Goal: Information Seeking & Learning: Learn about a topic

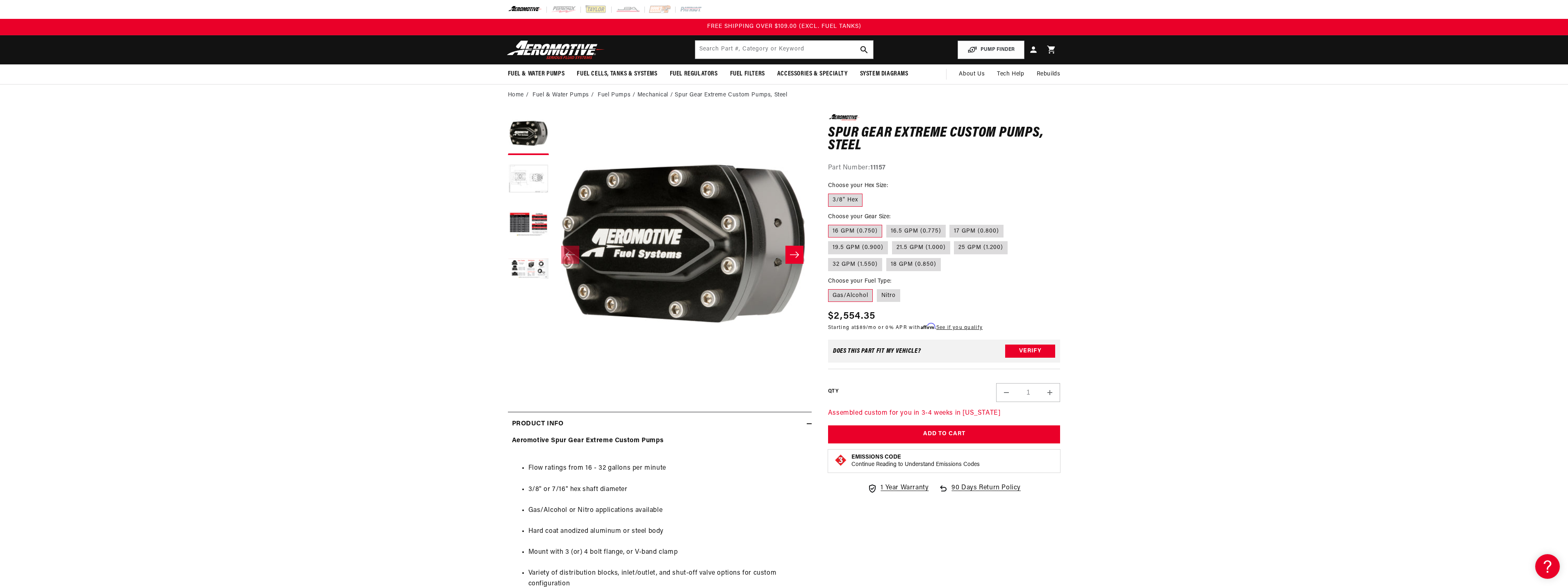
click at [533, 175] on button "Load image 2 in gallery view" at bounding box center [528, 179] width 41 height 41
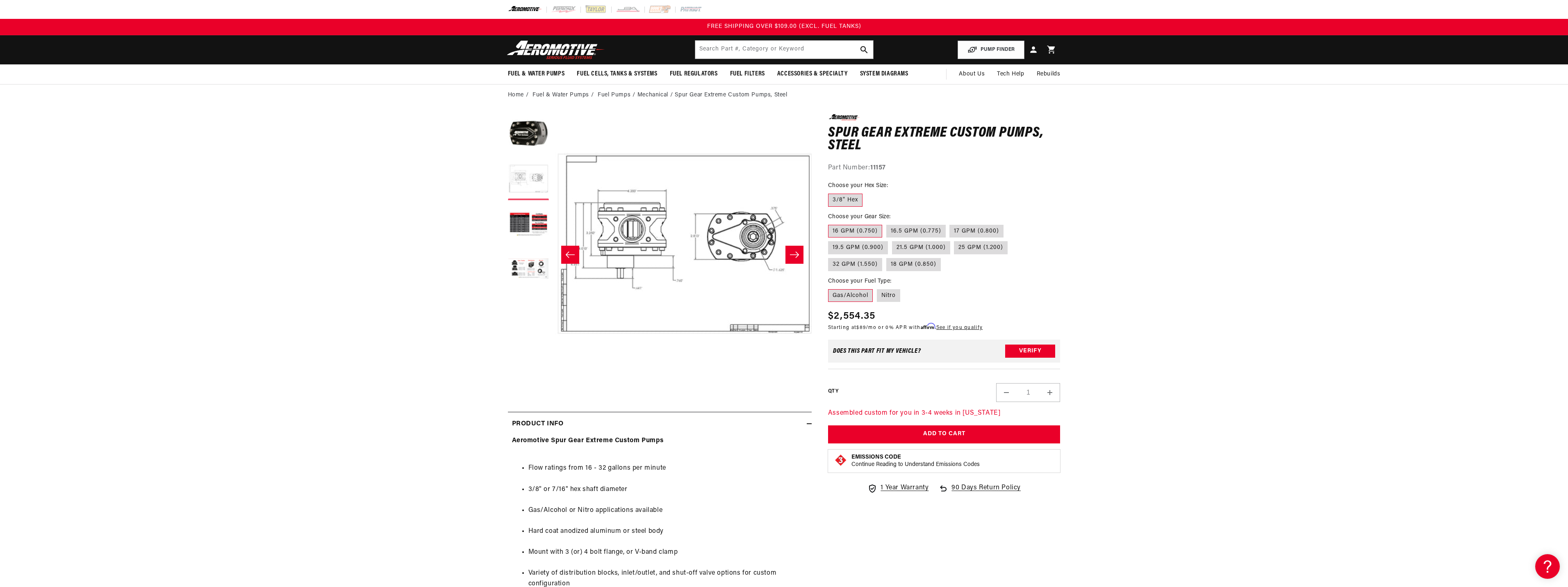
scroll to position [0, 258]
click at [982, 250] on label "25 GPM (1.200)" at bounding box center [981, 247] width 54 height 13
click at [954, 240] on input "25 GPM (1.200)" at bounding box center [954, 240] width 1 height 1
radio input "true"
click at [843, 267] on label "32 GPM (1.550)" at bounding box center [855, 264] width 54 height 13
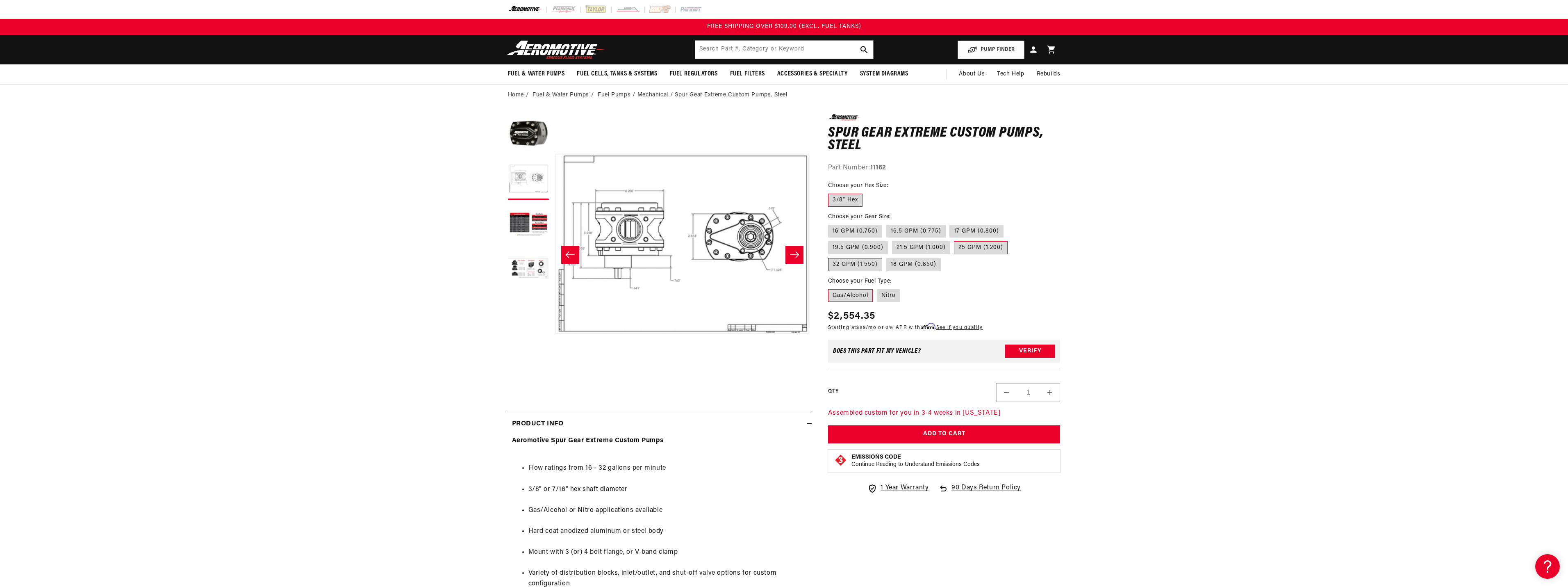
click at [1012, 240] on input "32 GPM (1.550)" at bounding box center [1012, 240] width 1 height 1
radio input "true"
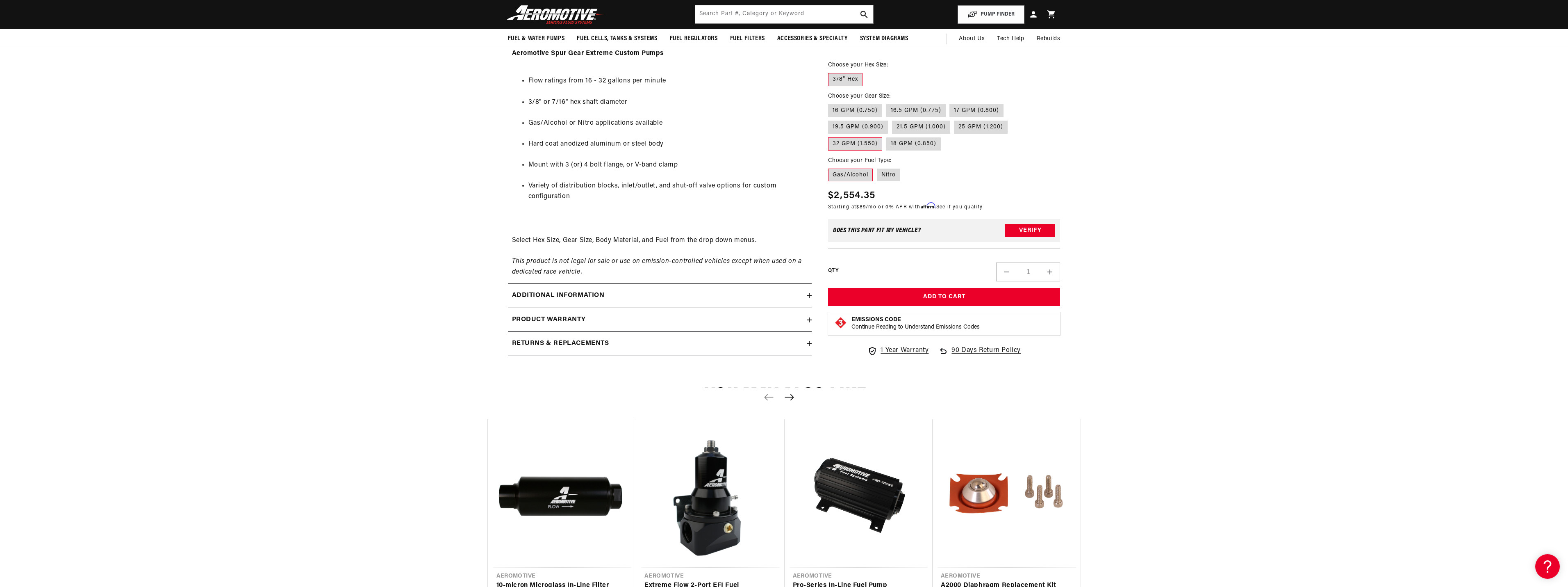
scroll to position [369, 0]
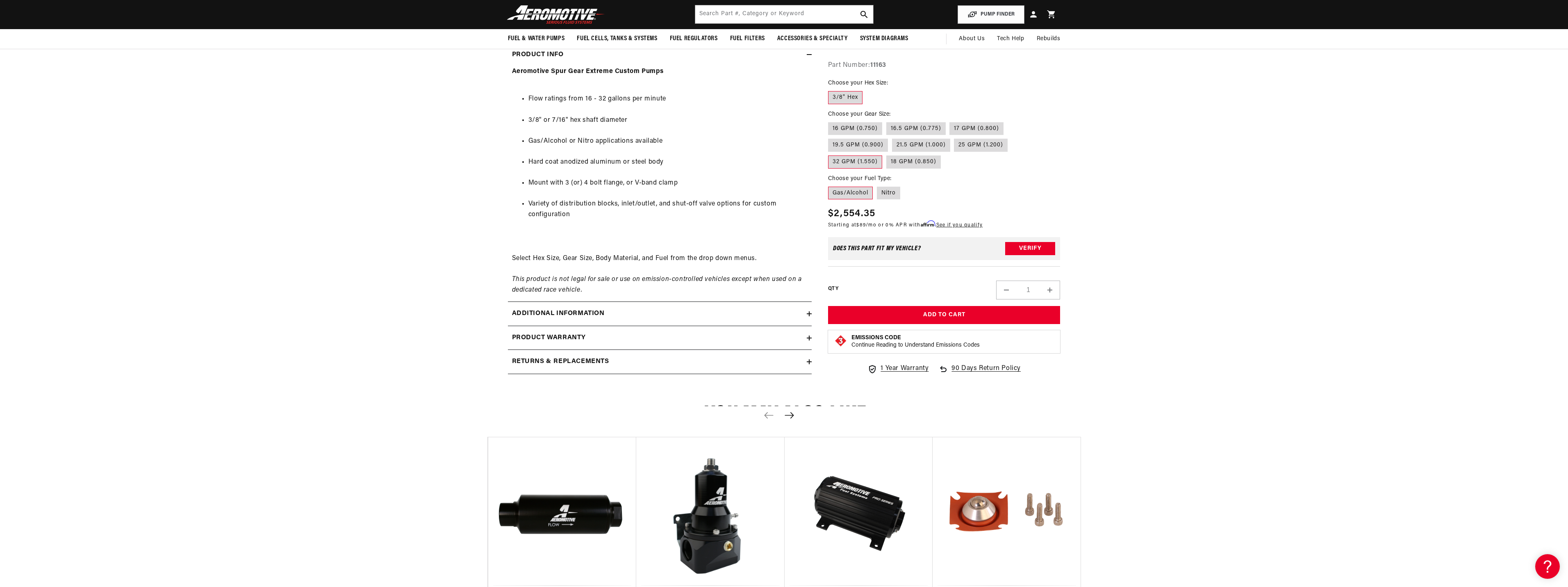
click at [808, 313] on icon at bounding box center [809, 314] width 5 height 5
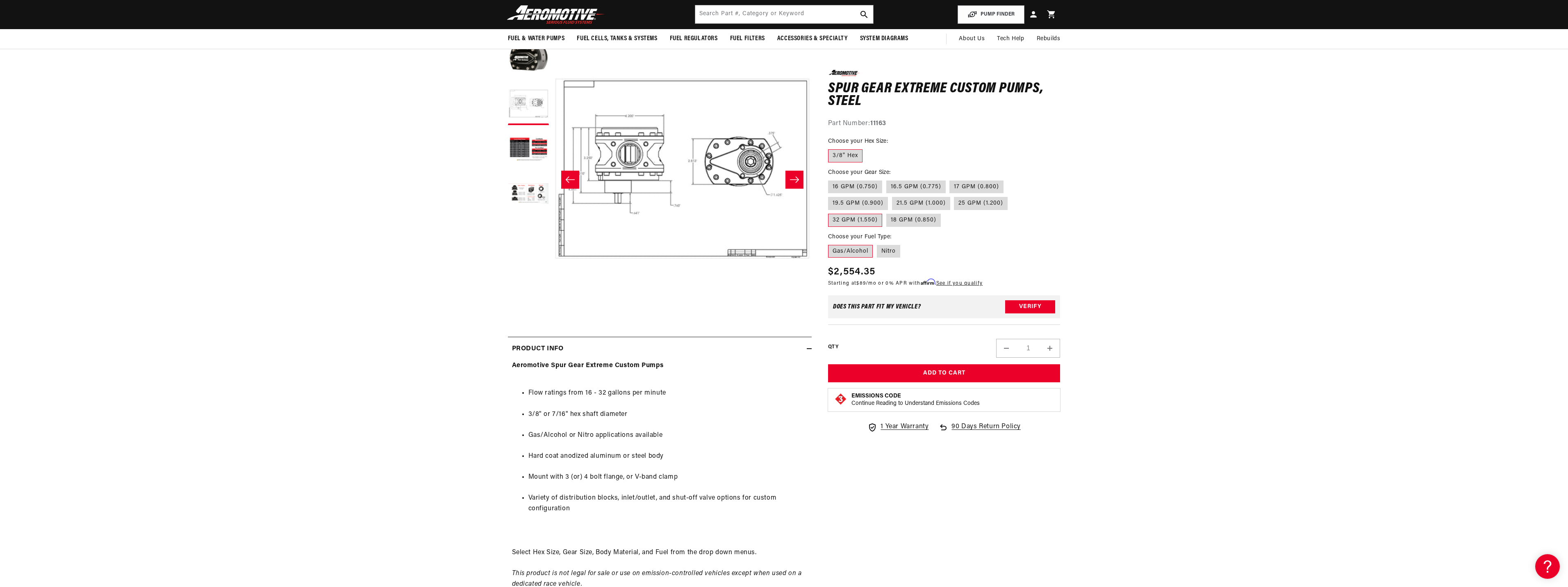
scroll to position [0, 0]
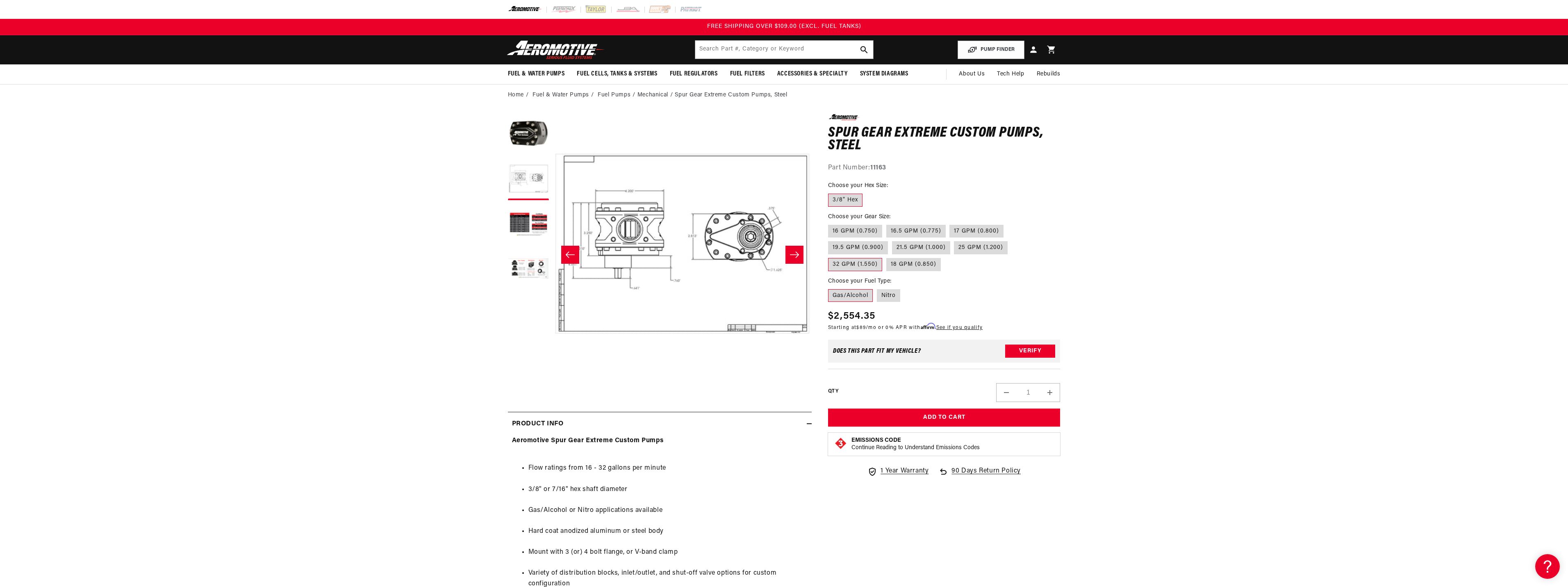
click at [795, 256] on icon "Slide right" at bounding box center [794, 254] width 10 height 8
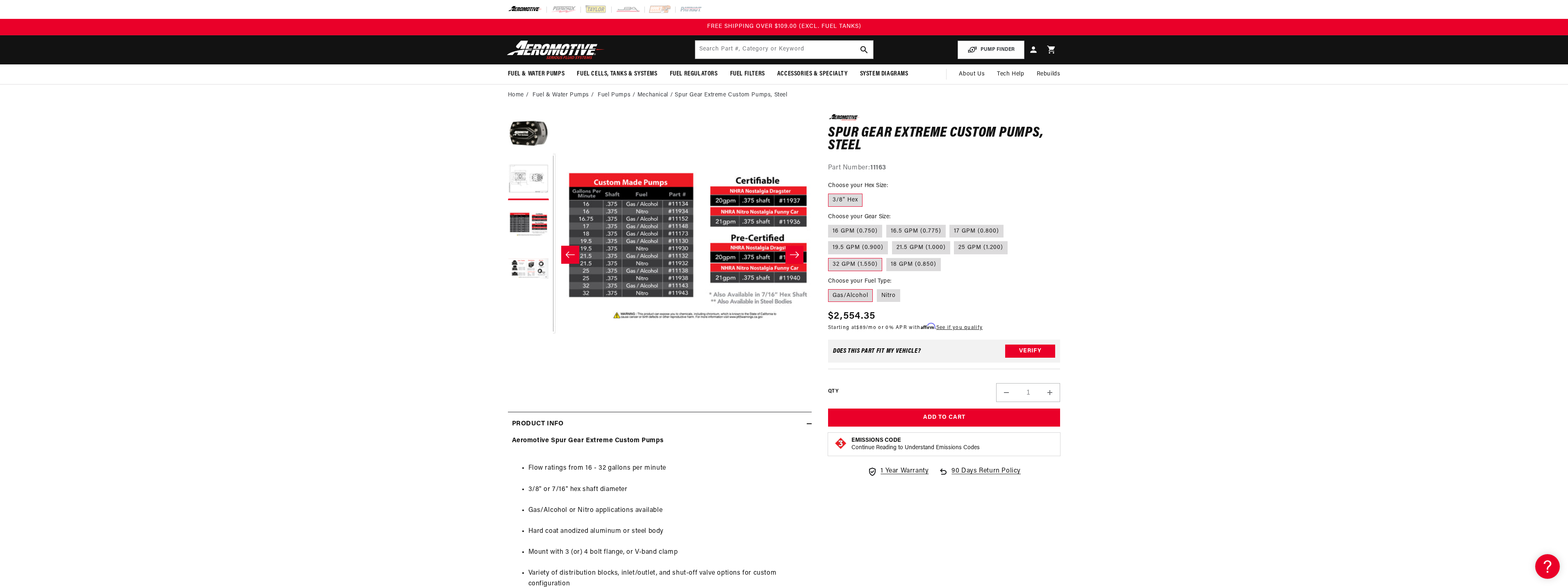
scroll to position [0, 518]
click at [796, 256] on icon "Slide right" at bounding box center [794, 254] width 10 height 8
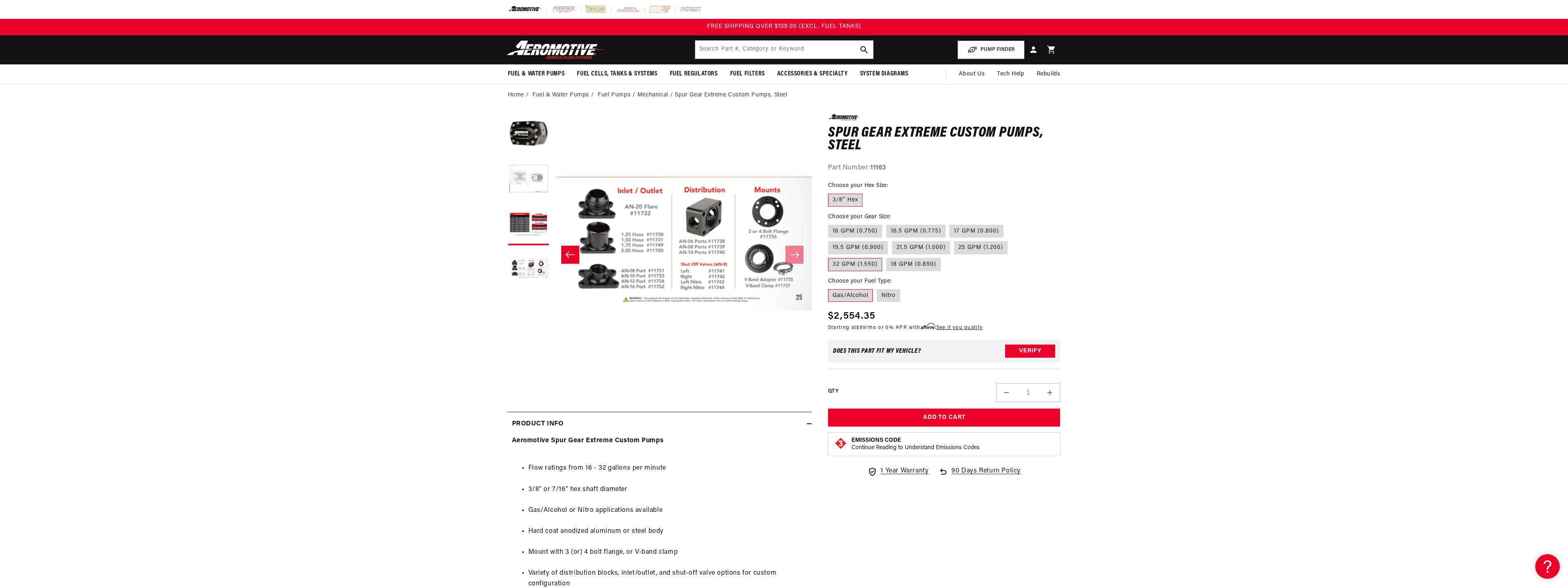
scroll to position [0, 777]
click at [532, 180] on button "Load image 2 in gallery view" at bounding box center [528, 179] width 41 height 41
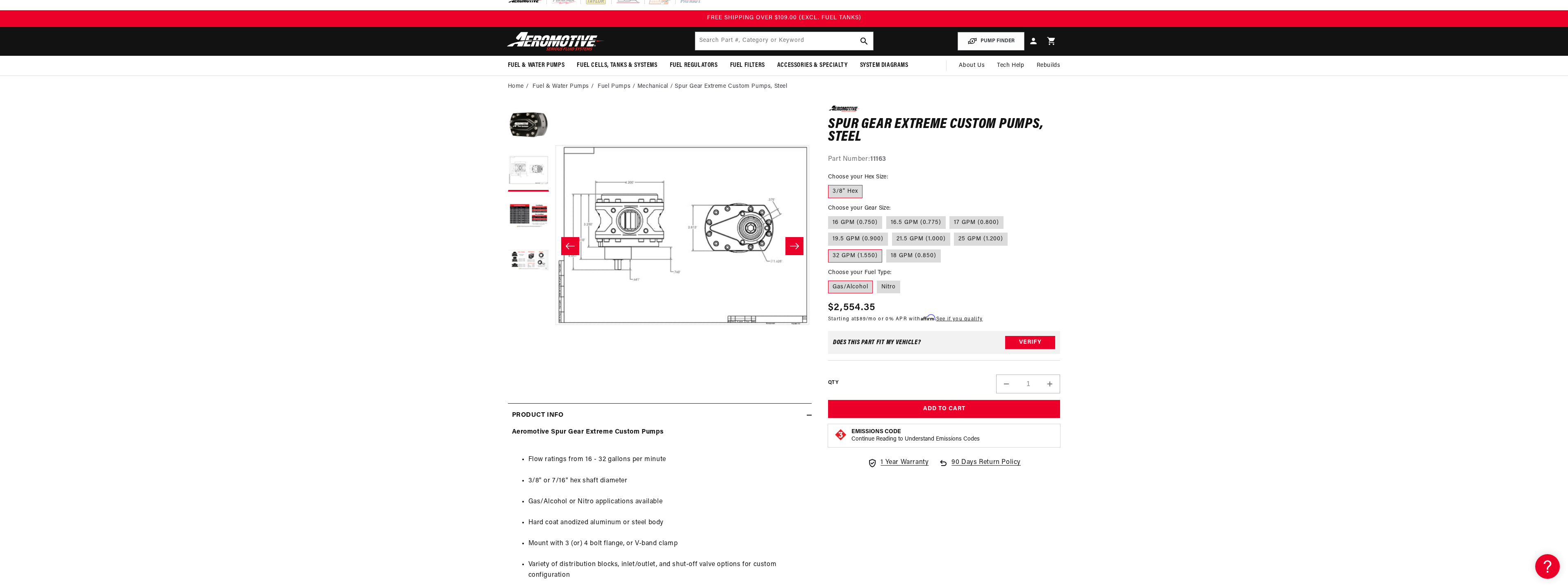
scroll to position [0, 0]
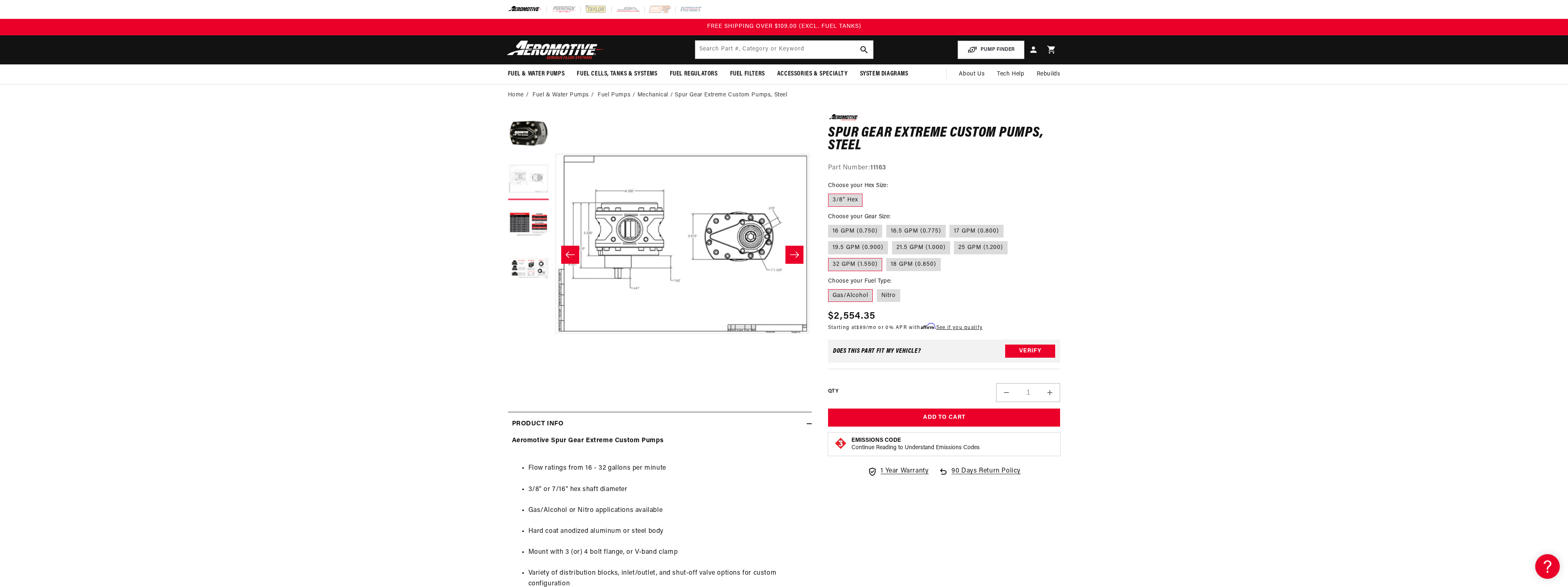
click at [536, 177] on button "Load image 2 in gallery view" at bounding box center [528, 179] width 41 height 41
click at [527, 218] on button "Load image 3 in gallery view" at bounding box center [528, 224] width 41 height 41
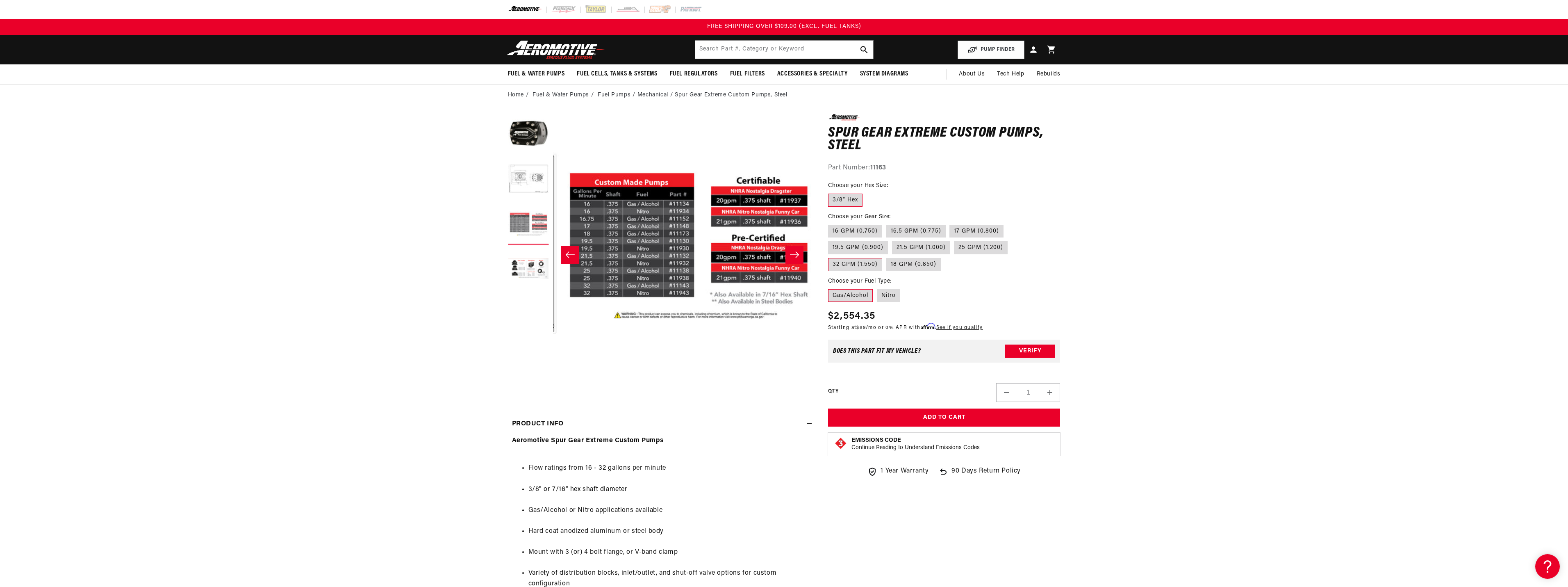
scroll to position [0, 518]
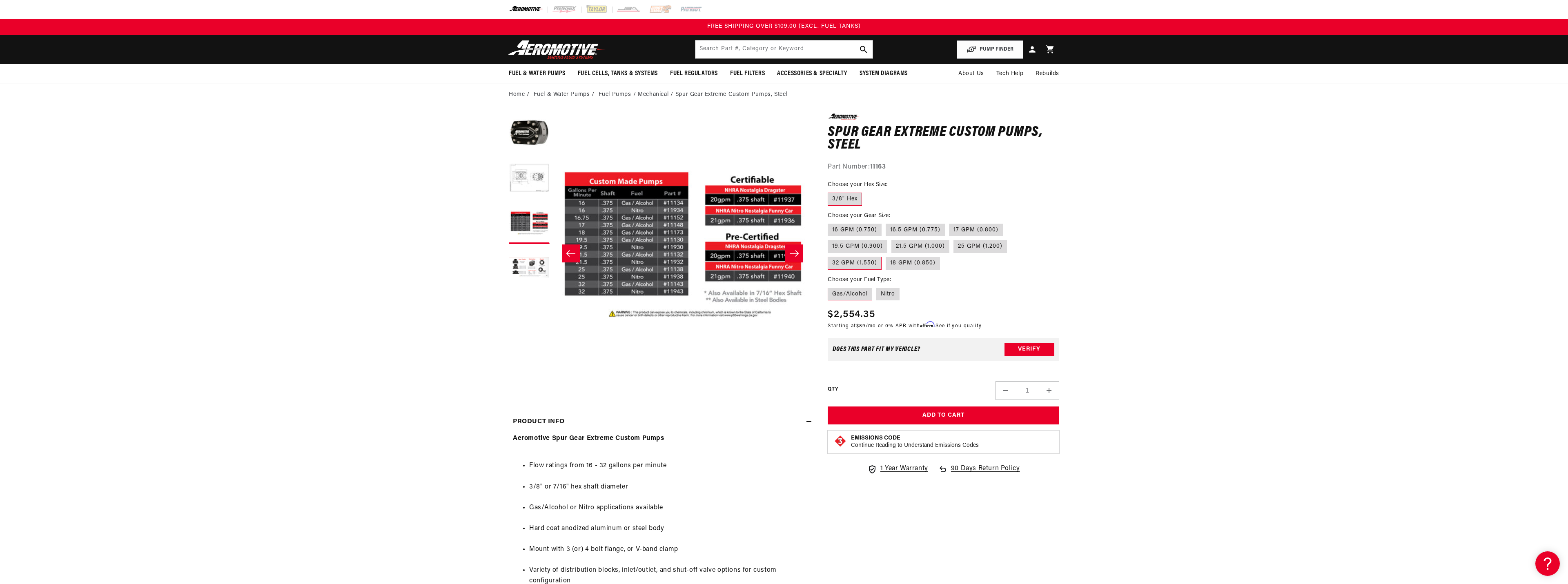
click at [317, 276] on div "Close dialog NOT SO FAST! No time to browse? No problem. Sign up and we'll keep…" at bounding box center [784, 292] width 1568 height 584
